Goal: Task Accomplishment & Management: Use online tool/utility

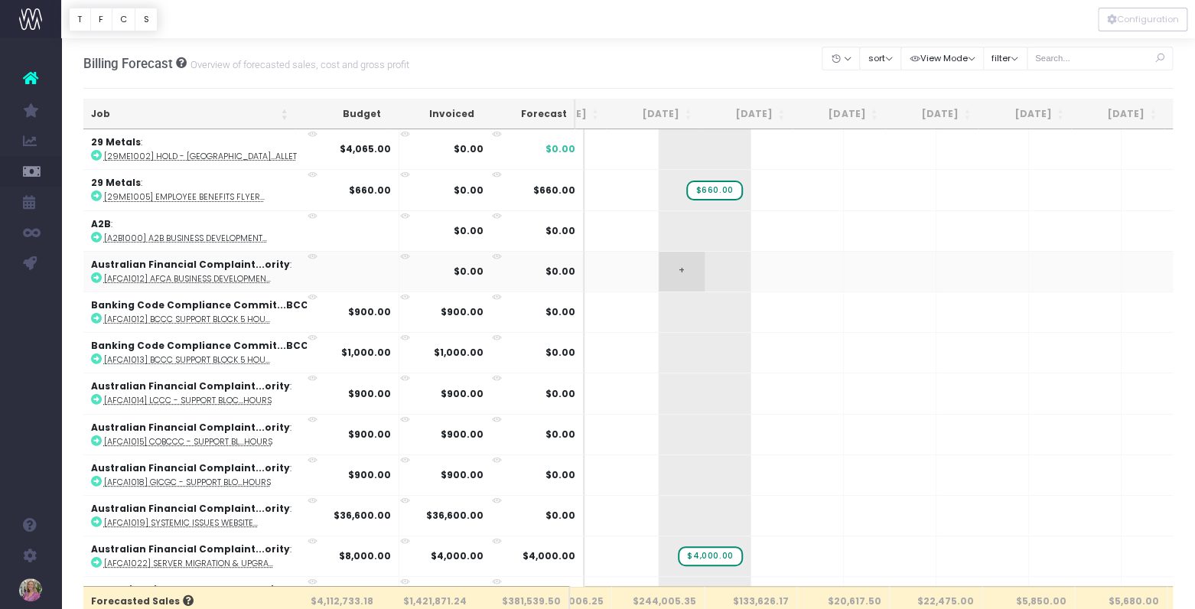
scroll to position [0, 153]
click at [94, 153] on icon at bounding box center [96, 155] width 11 height 11
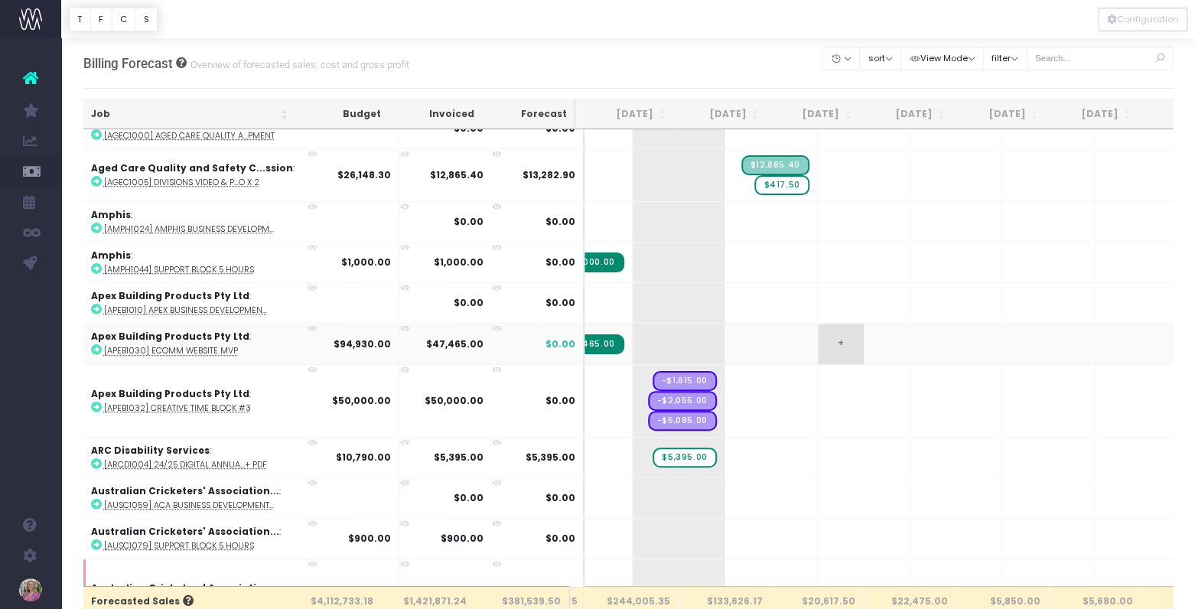
scroll to position [0, 263]
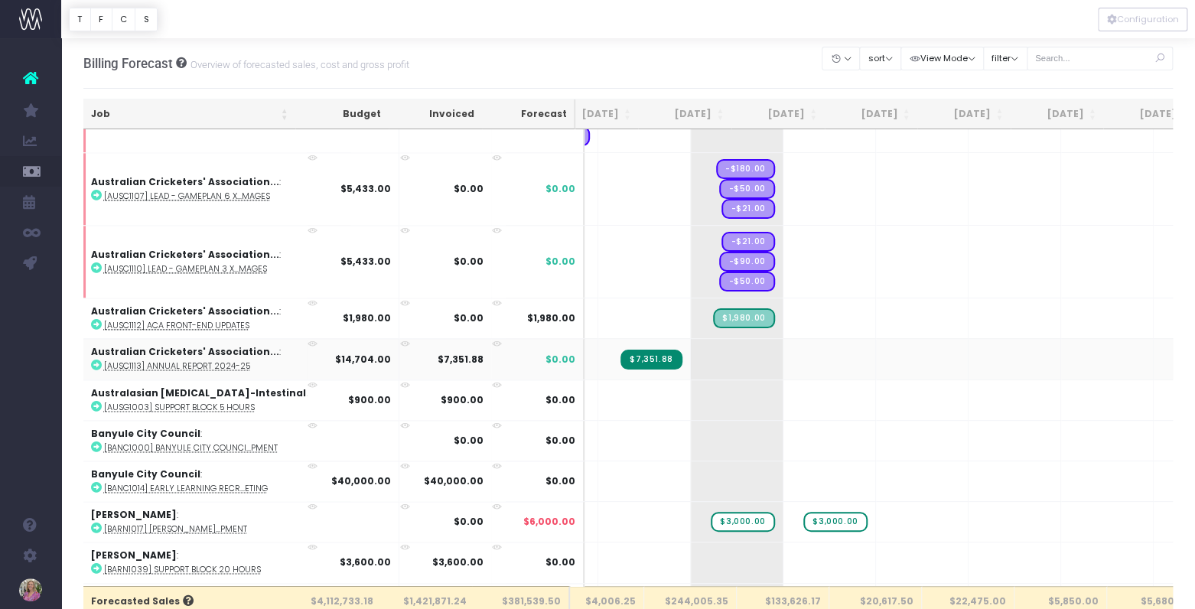
click at [327, 351] on icon at bounding box center [333, 357] width 13 height 13
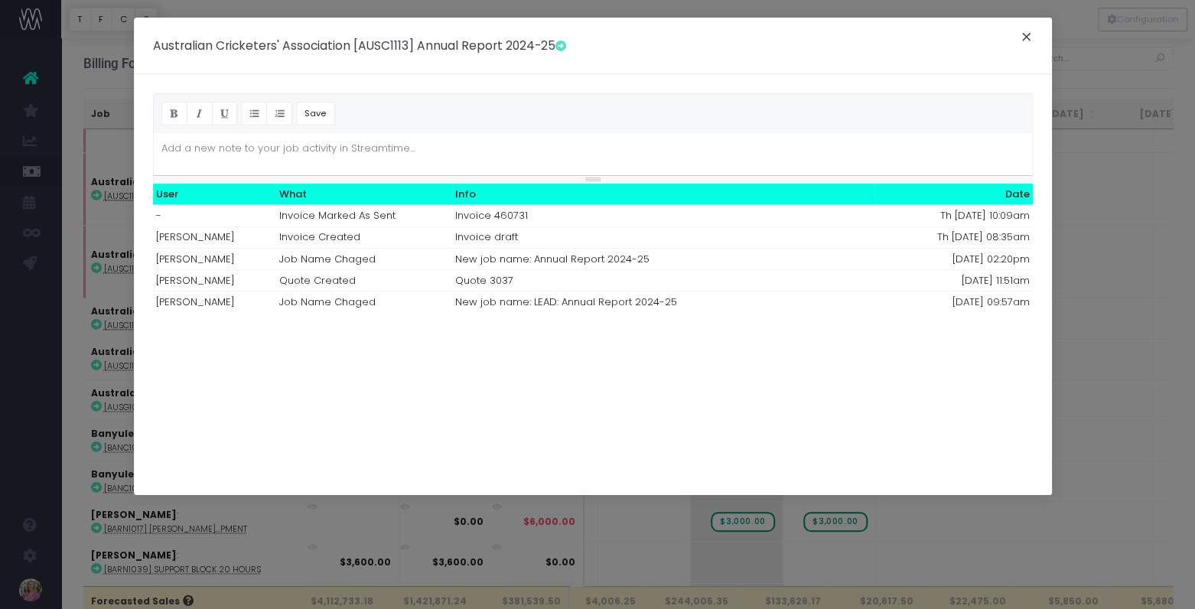
click at [1027, 35] on button "×" at bounding box center [1027, 39] width 32 height 24
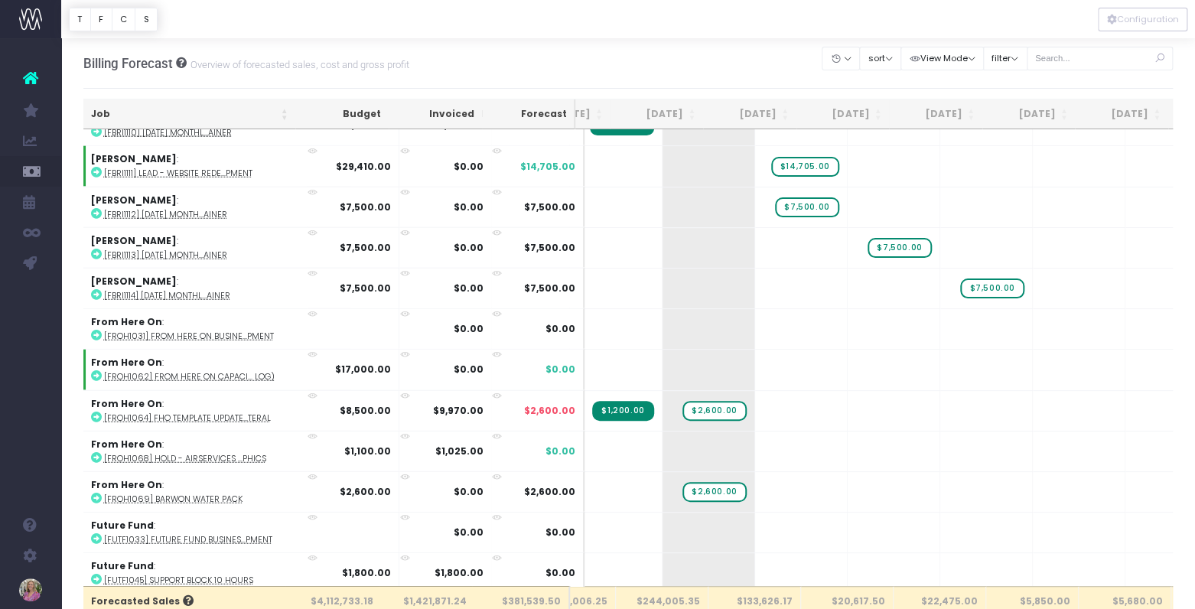
scroll to position [4936, 152]
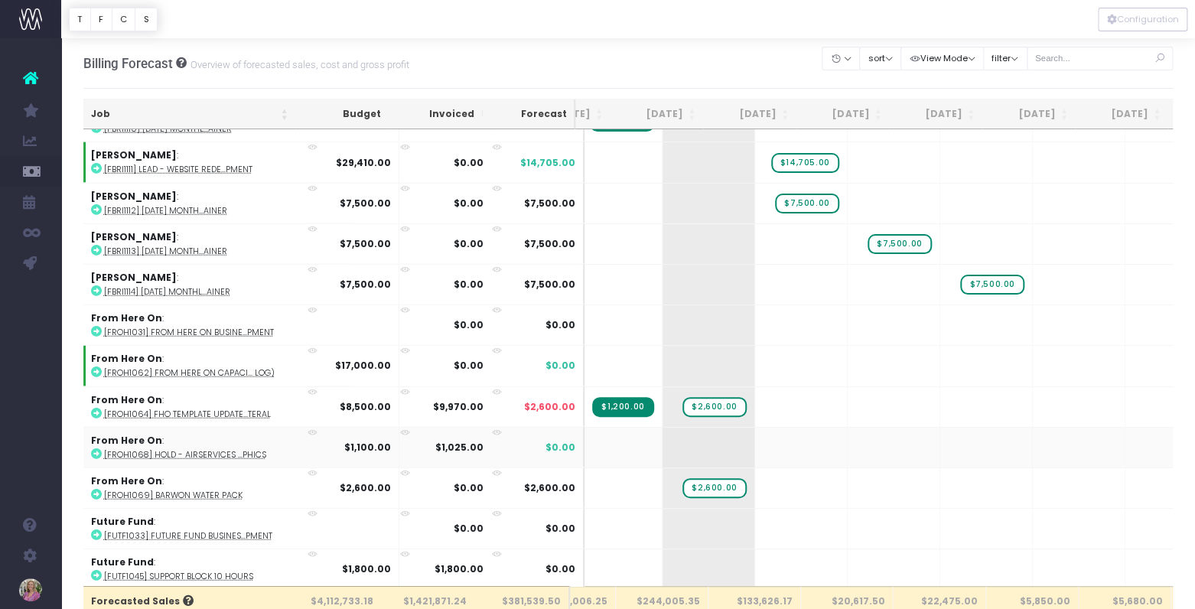
click at [110, 449] on abbr "[FROH1068] HOLD - Airservices ...phics" at bounding box center [185, 454] width 162 height 11
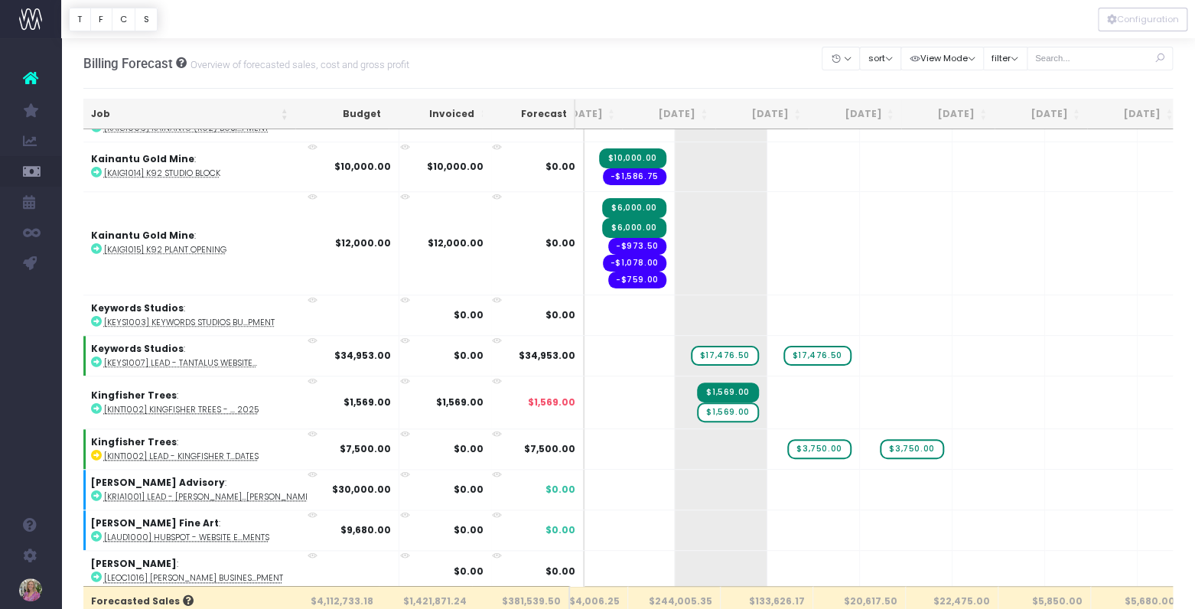
scroll to position [6735, 140]
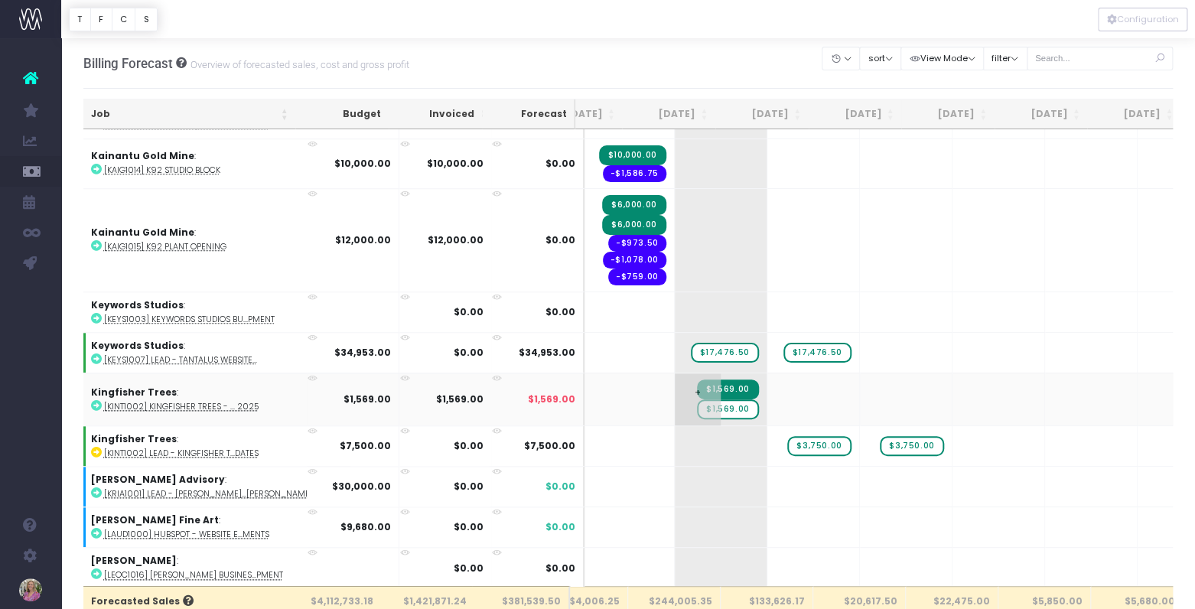
click at [697, 399] on span "$1,569.00" at bounding box center [727, 409] width 61 height 20
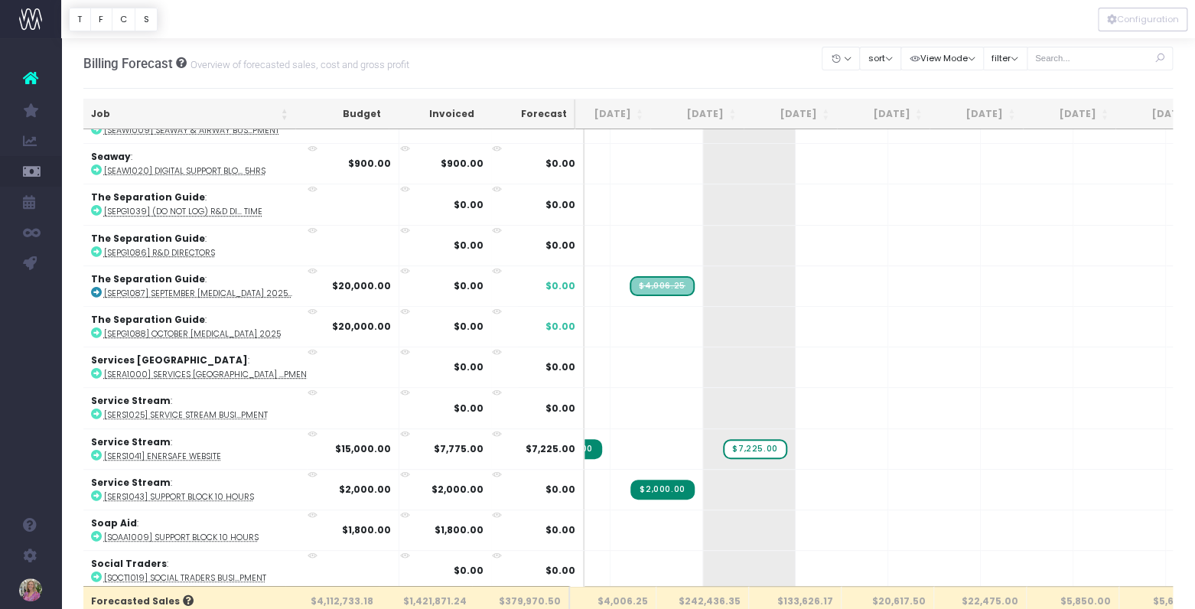
scroll to position [0, 103]
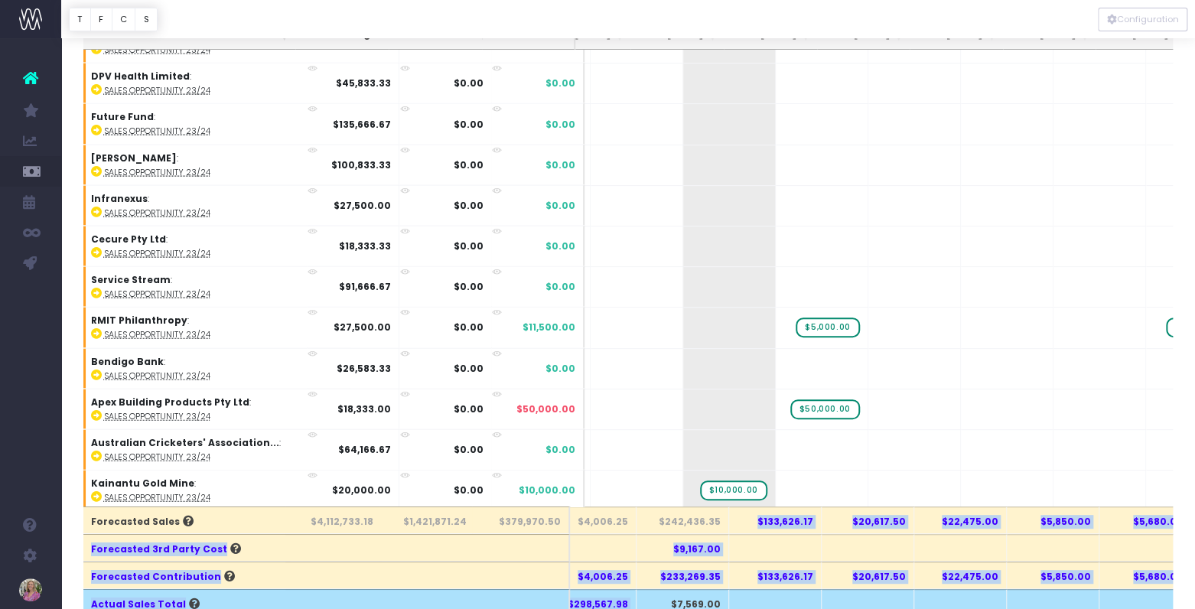
drag, startPoint x: 732, startPoint y: 597, endPoint x: 680, endPoint y: 585, distance: 53.3
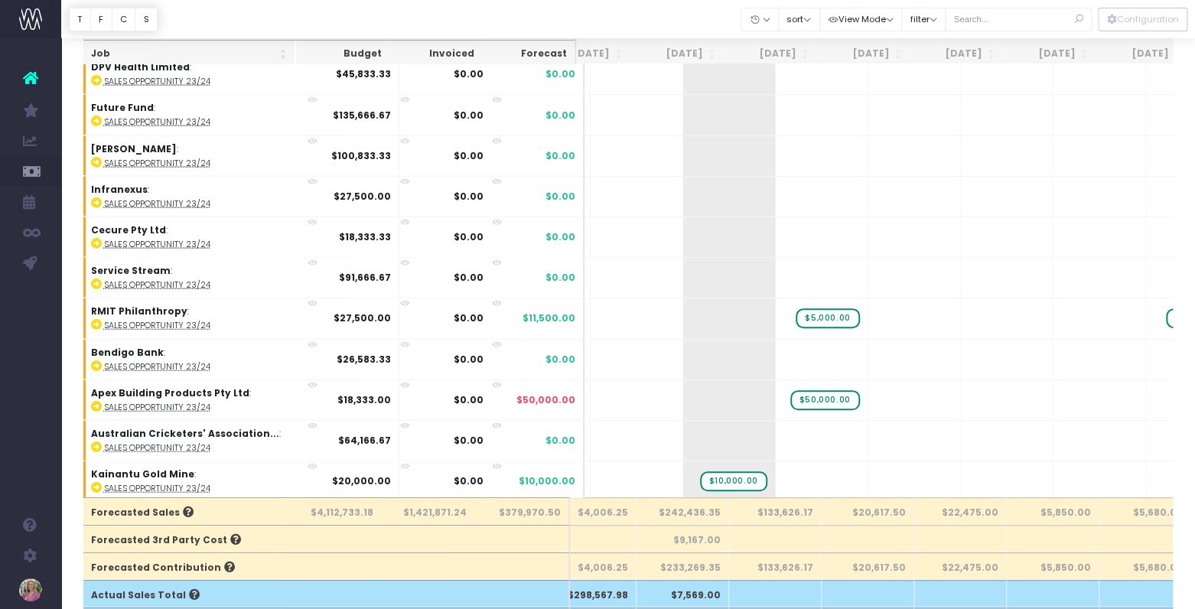
click at [684, 511] on th "$242,436.35" at bounding box center [682, 511] width 93 height 28
copy th "242,436.35"
click at [1017, 16] on input "text" at bounding box center [1018, 20] width 147 height 24
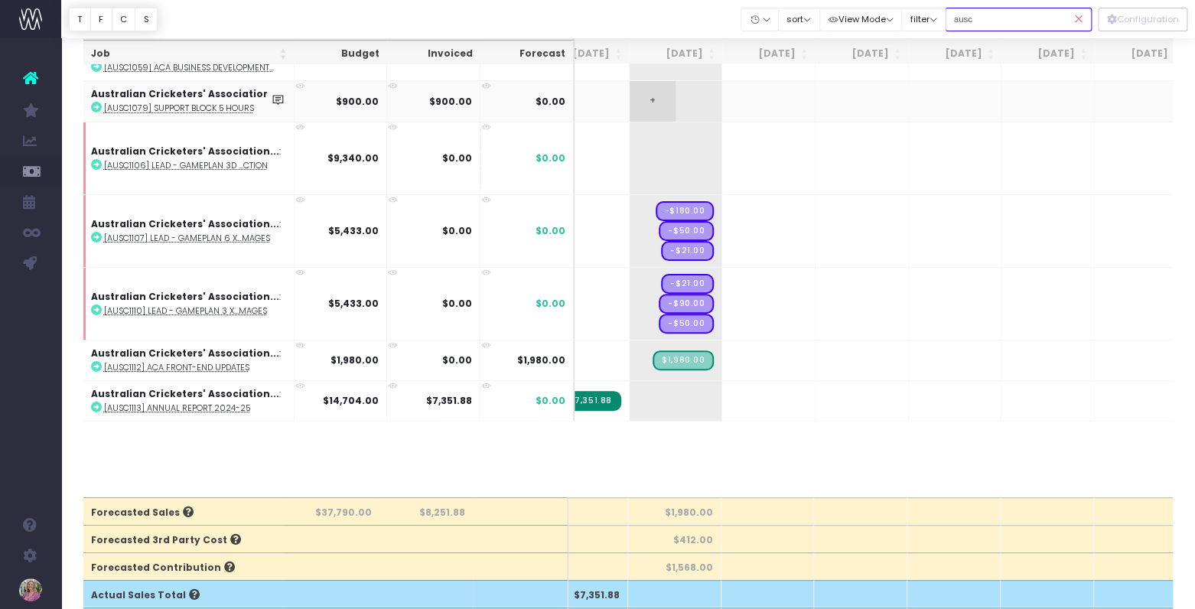
scroll to position [0, 0]
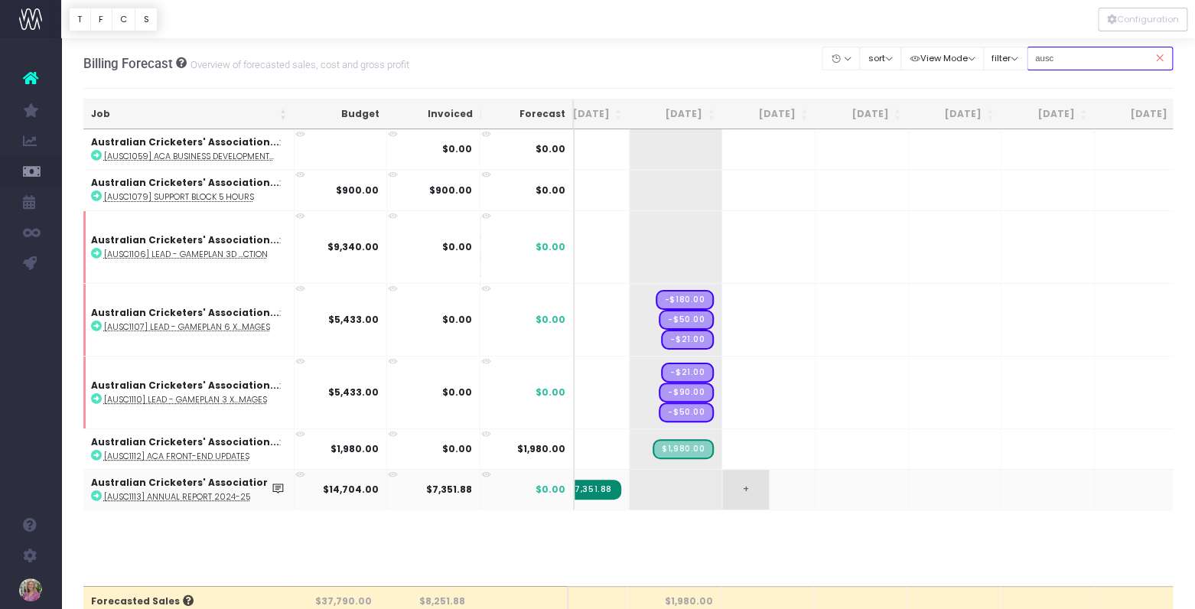
type input "ausc"
click at [742, 481] on span "+" at bounding box center [745, 490] width 46 height 40
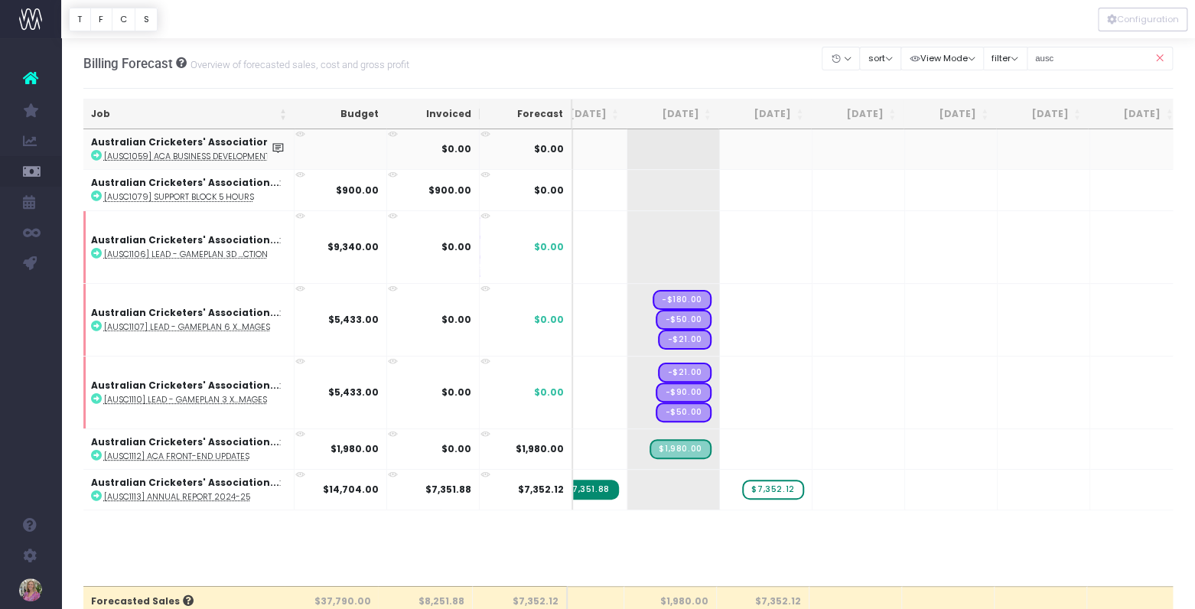
click at [119, 164] on span "Email Utilisation" at bounding box center [106, 171] width 44 height 27
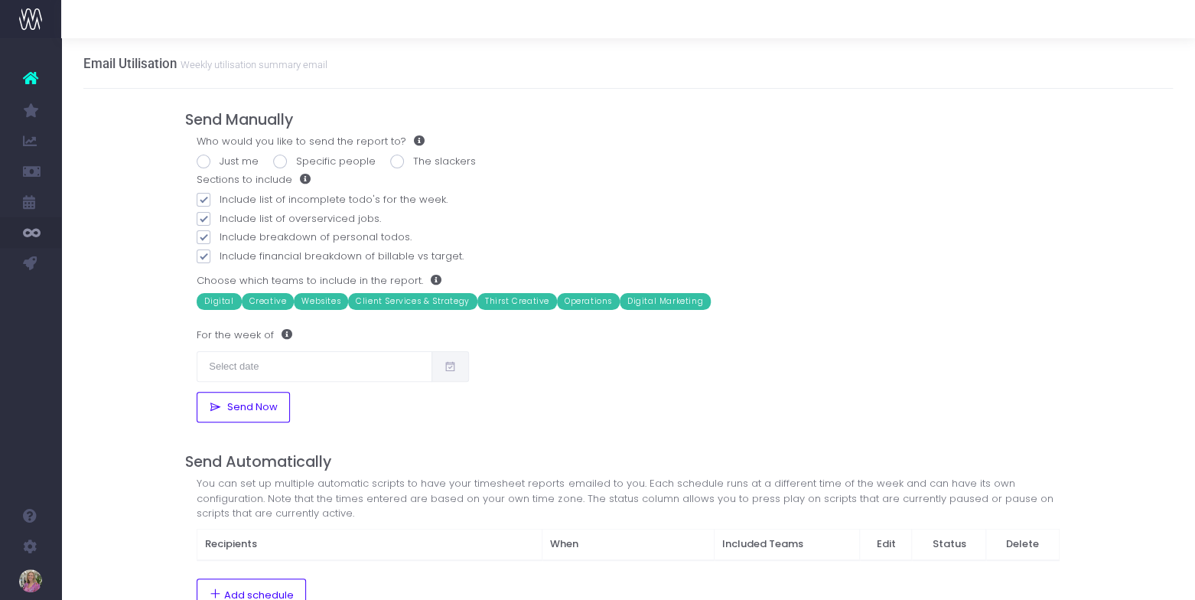
click at [205, 159] on span at bounding box center [204, 162] width 14 height 14
click at [220, 159] on input "Just me" at bounding box center [225, 159] width 10 height 10
radio input "true"
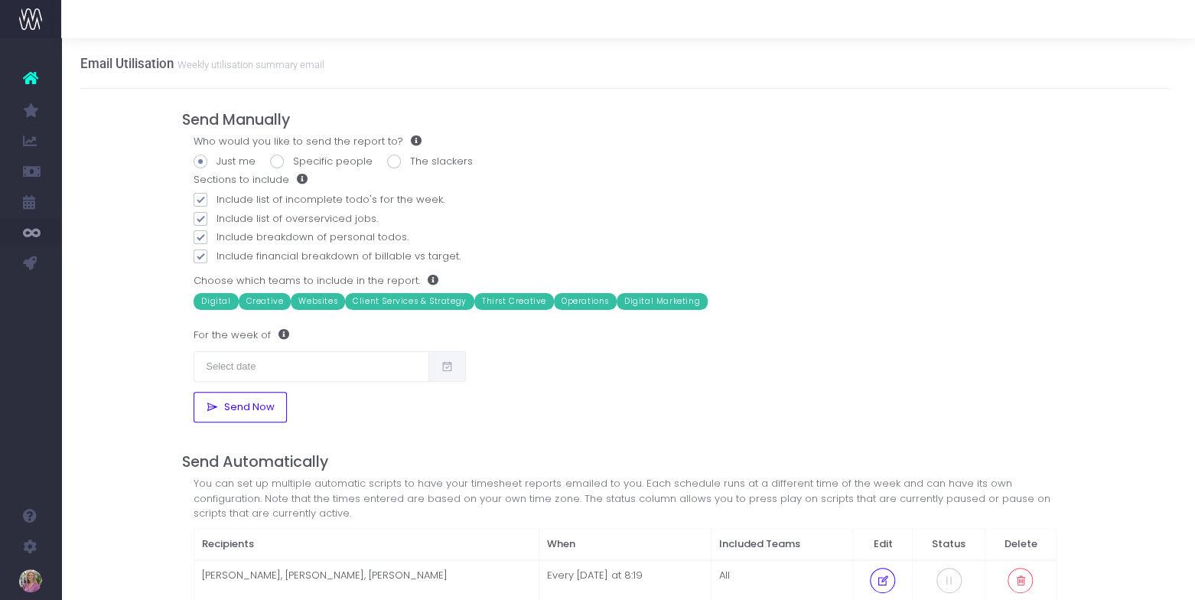
scroll to position [0, 5]
click at [262, 364] on input "text" at bounding box center [310, 366] width 236 height 31
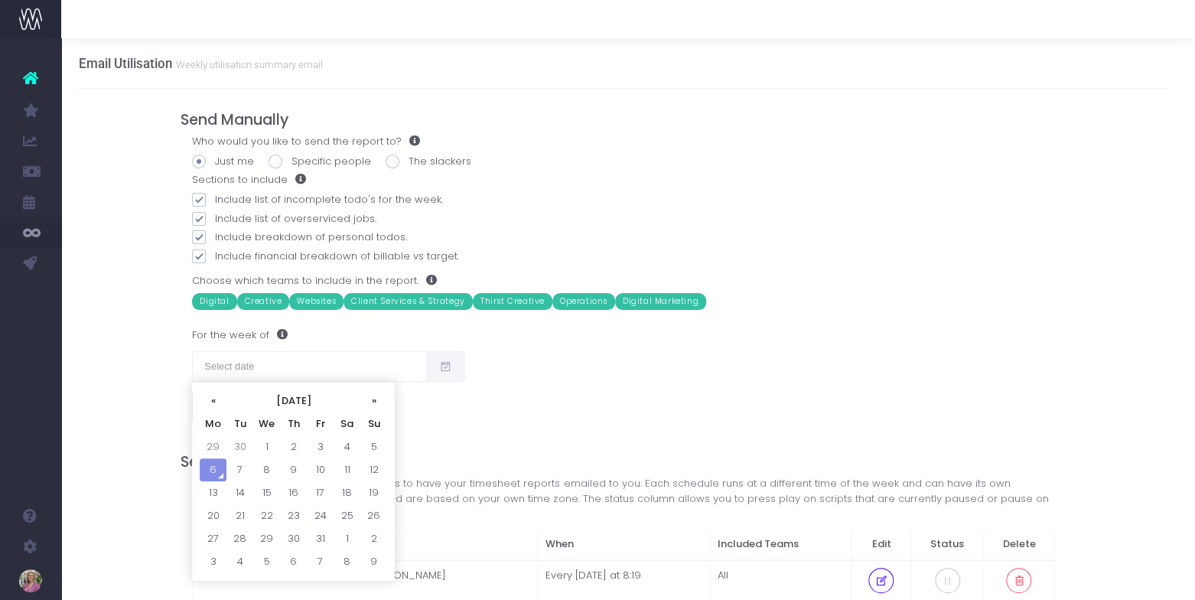
click at [216, 446] on td "29" at bounding box center [213, 446] width 27 height 23
type input "29/09/2025"
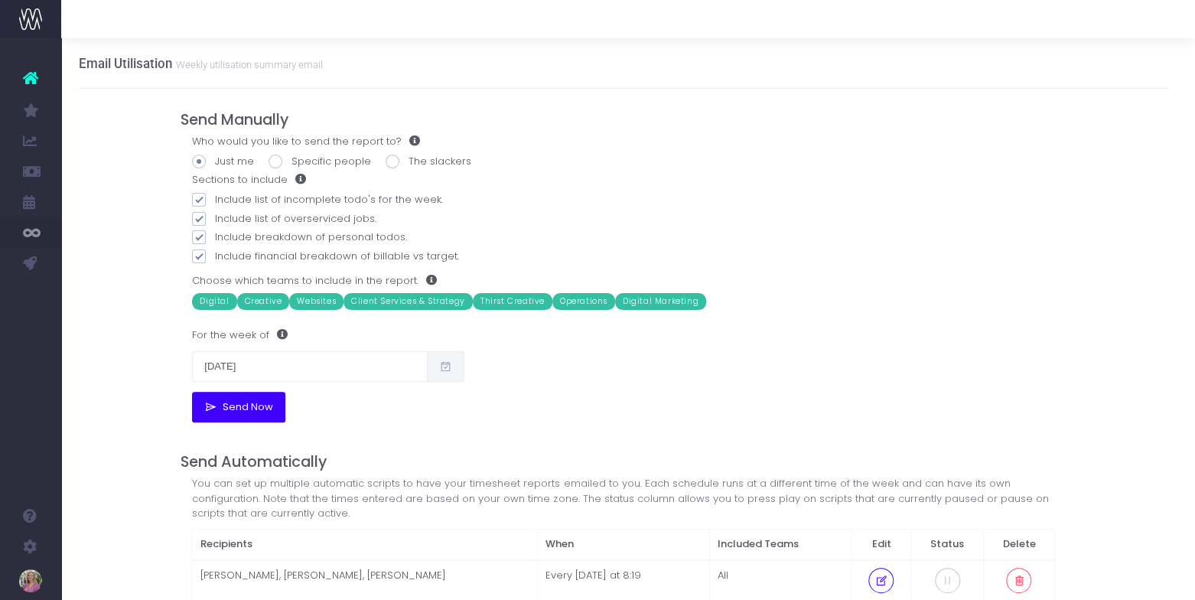
click at [229, 411] on span "Send Now" at bounding box center [245, 407] width 56 height 12
